Goal: Information Seeking & Learning: Learn about a topic

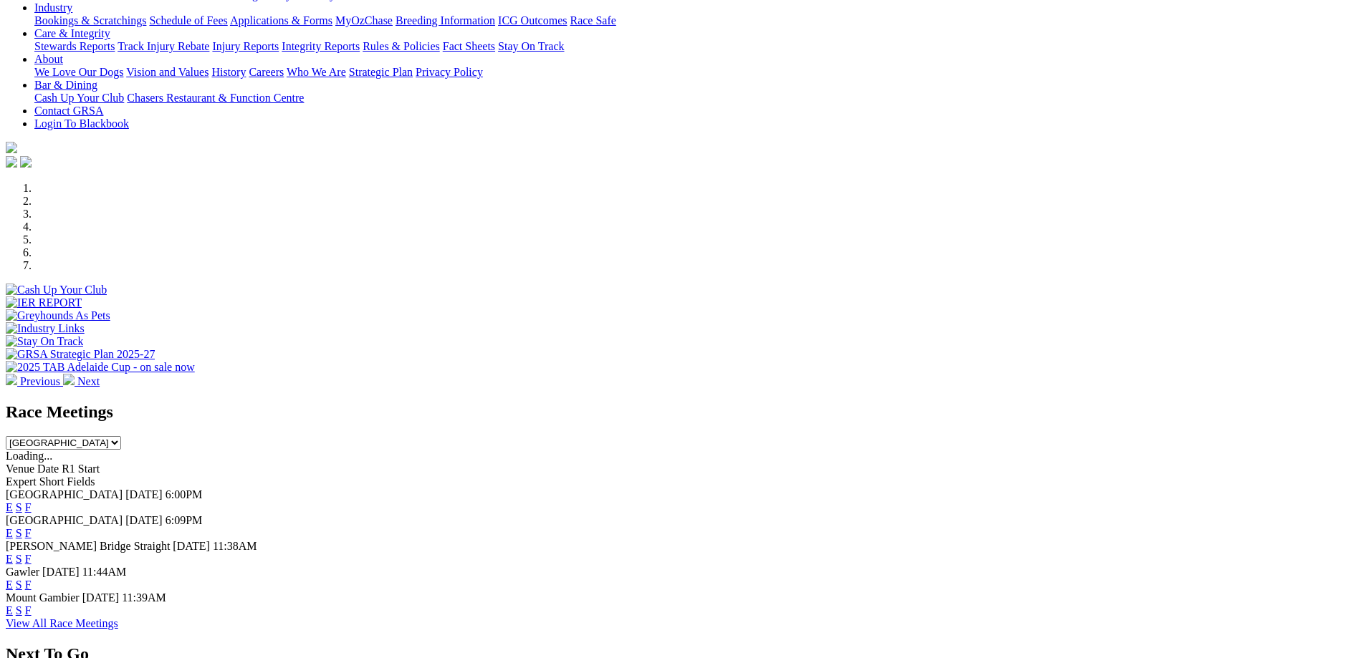
scroll to position [502, 0]
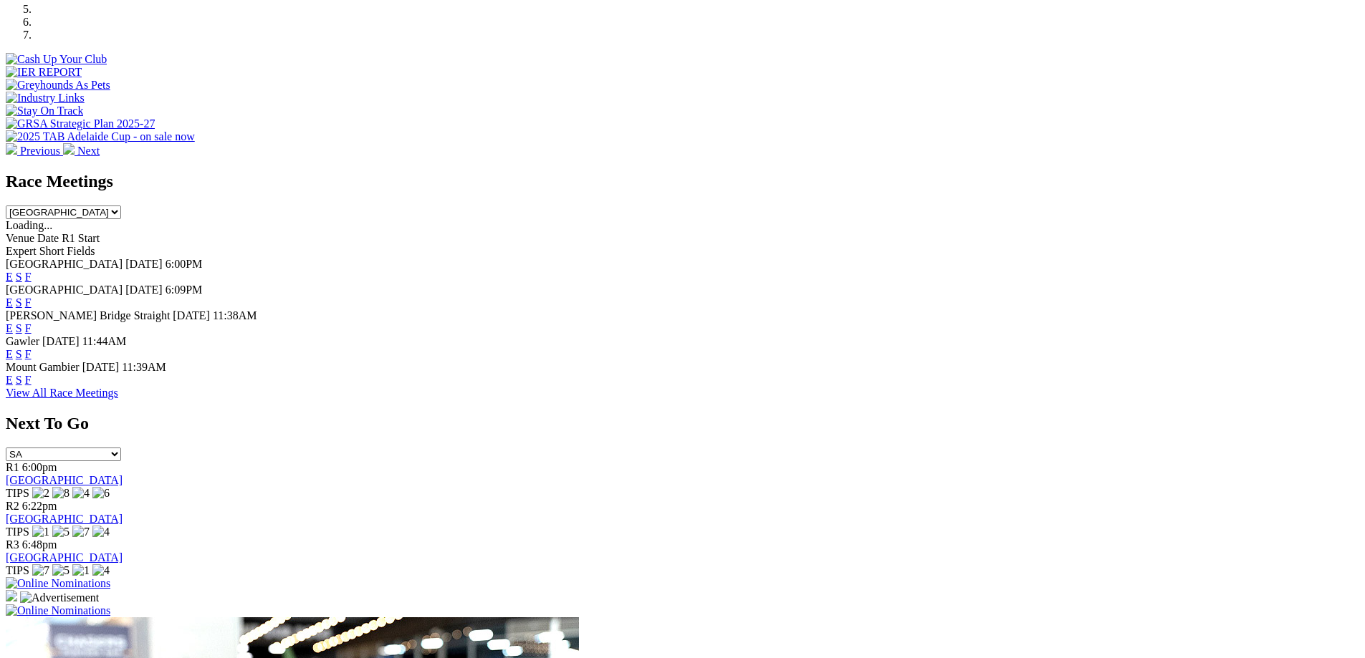
click at [118, 399] on link "View All Race Meetings" at bounding box center [62, 393] width 112 height 12
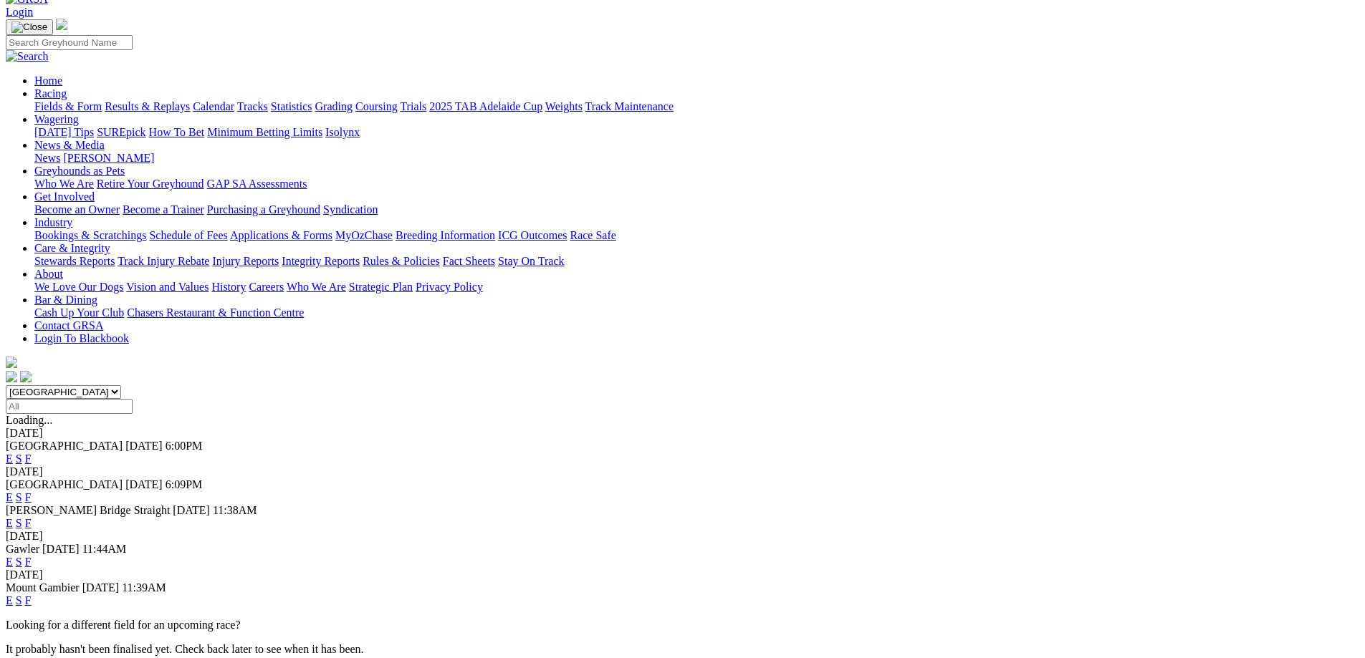
scroll to position [143, 0]
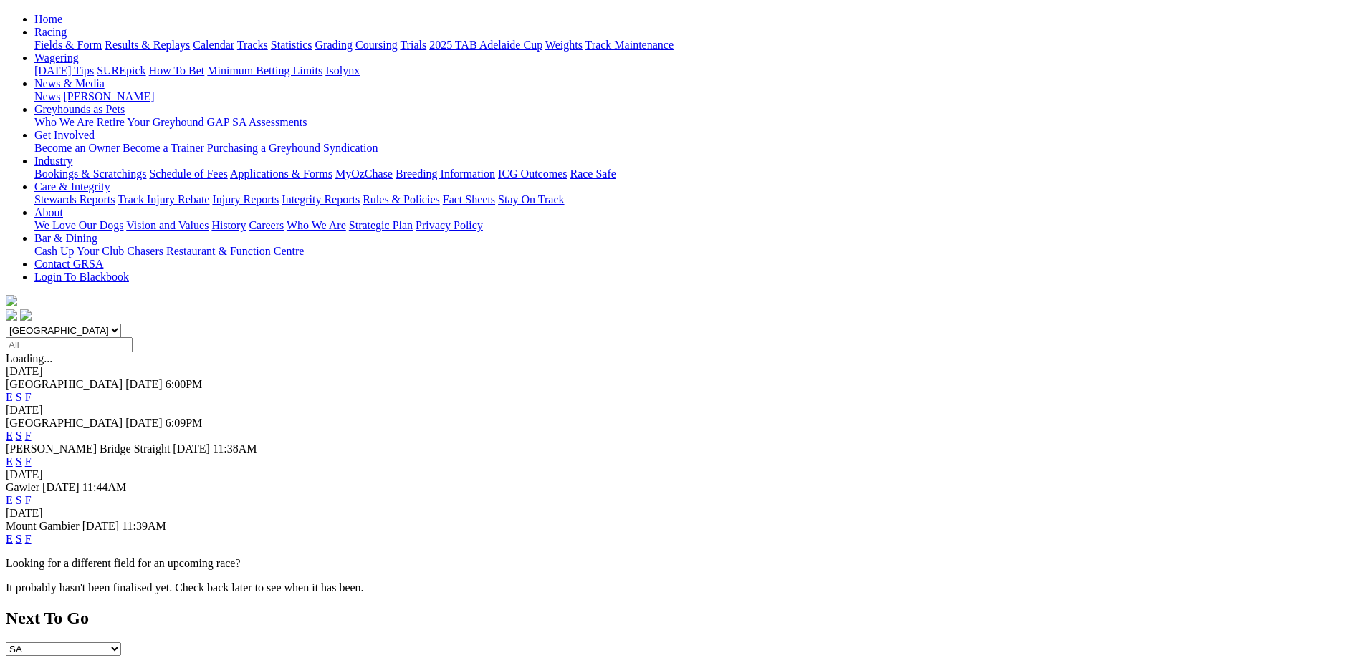
click at [32, 494] on link "F" at bounding box center [28, 500] width 6 height 12
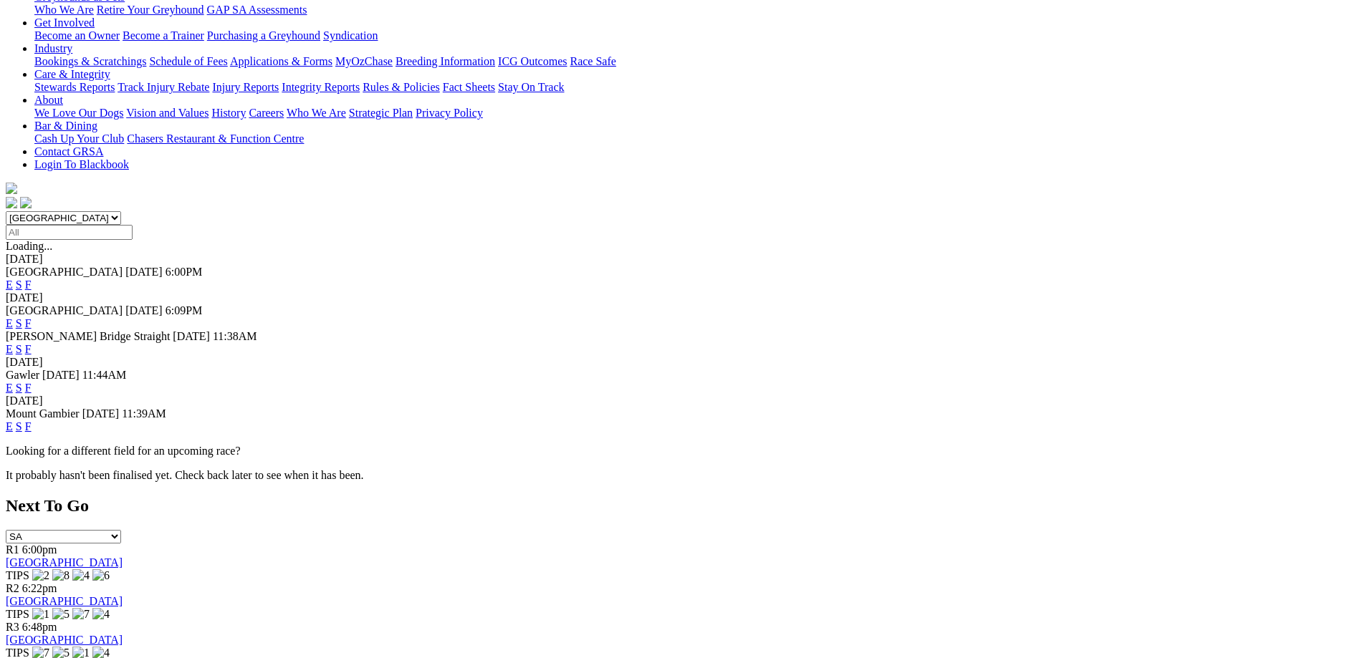
scroll to position [430, 0]
